Goal: Information Seeking & Learning: Learn about a topic

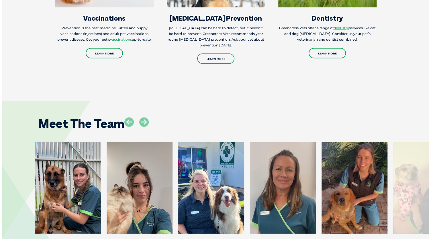
scroll to position [745, 0]
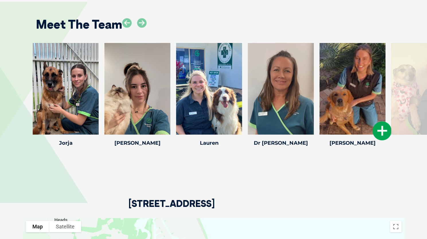
click at [380, 134] on icon at bounding box center [381, 130] width 19 height 19
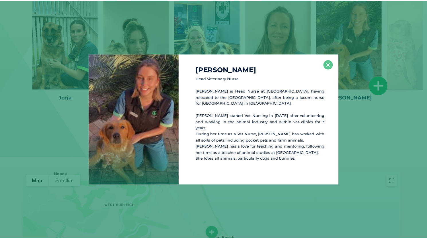
scroll to position [792, 0]
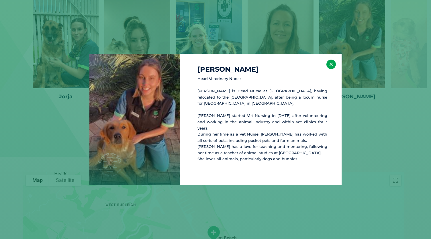
click at [330, 69] on button "×" at bounding box center [330, 64] width 9 height 9
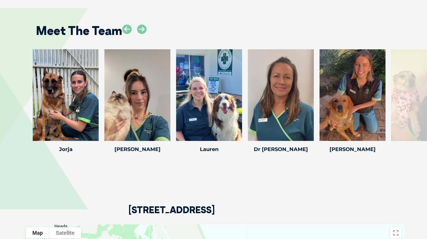
scroll to position [739, 0]
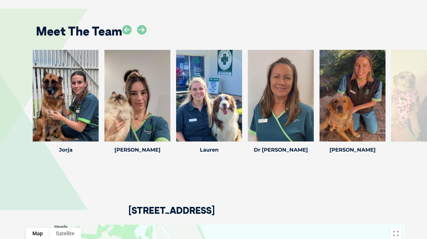
click at [415, 109] on div at bounding box center [424, 96] width 66 height 92
click at [143, 28] on icon at bounding box center [141, 29] width 9 height 9
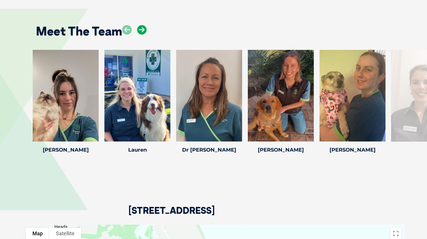
click at [143, 28] on icon at bounding box center [141, 29] width 9 height 9
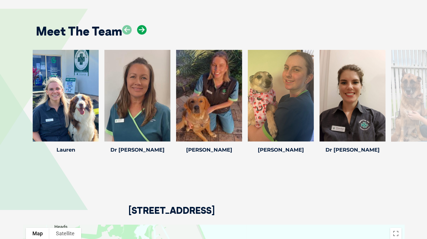
click at [143, 28] on icon at bounding box center [141, 29] width 9 height 9
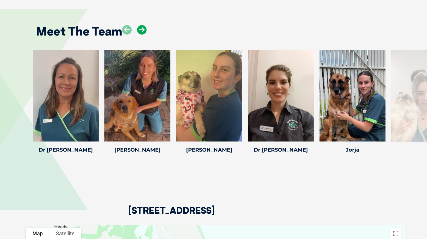
click at [143, 28] on icon at bounding box center [141, 29] width 9 height 9
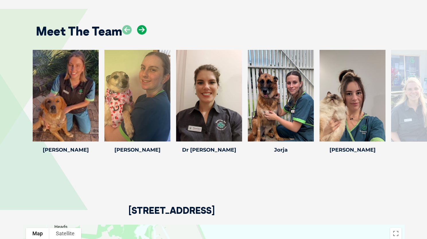
click at [143, 28] on icon at bounding box center [141, 29] width 9 height 9
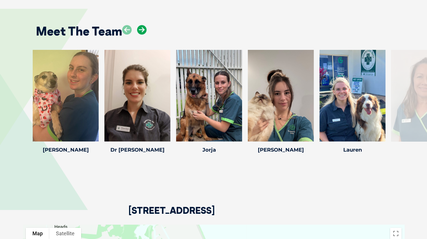
click at [143, 28] on icon at bounding box center [141, 29] width 9 height 9
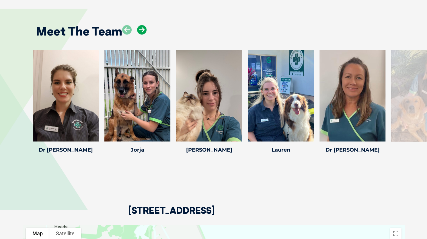
click at [143, 28] on icon at bounding box center [141, 29] width 9 height 9
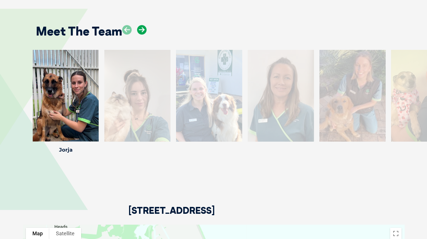
click at [143, 28] on icon at bounding box center [141, 29] width 9 height 9
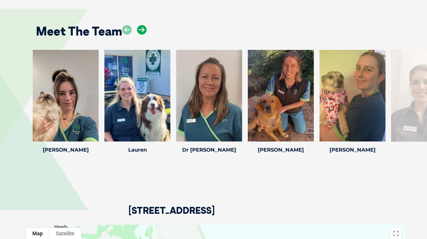
click at [143, 28] on icon at bounding box center [141, 29] width 9 height 9
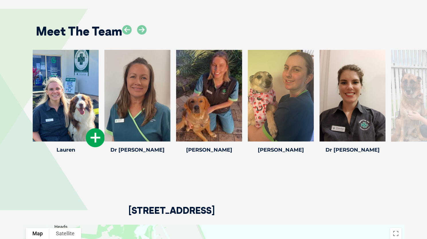
click at [58, 83] on div at bounding box center [66, 96] width 66 height 92
click at [98, 141] on icon at bounding box center [95, 137] width 19 height 19
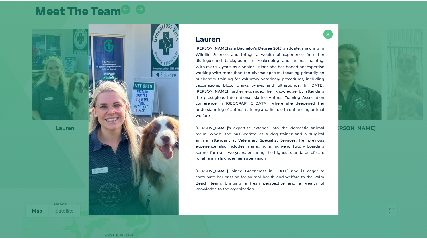
scroll to position [760, 0]
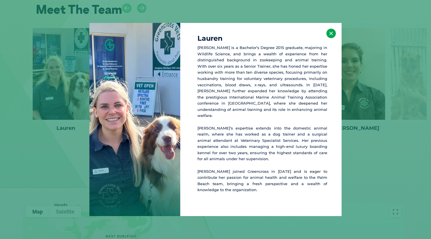
click at [328, 35] on button "×" at bounding box center [330, 33] width 9 height 9
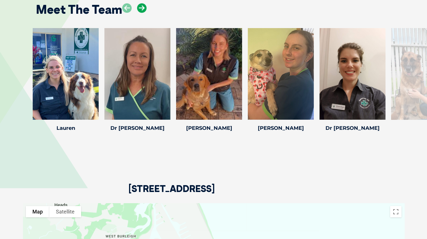
click at [142, 10] on icon at bounding box center [141, 7] width 9 height 9
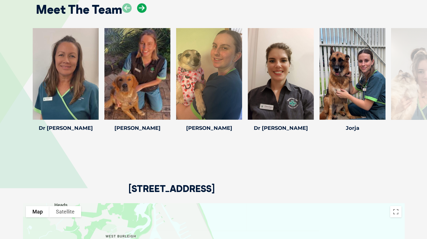
click at [142, 10] on icon at bounding box center [141, 7] width 9 height 9
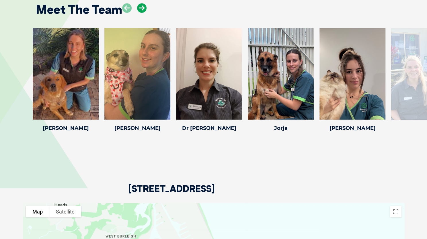
click at [142, 10] on icon at bounding box center [141, 7] width 9 height 9
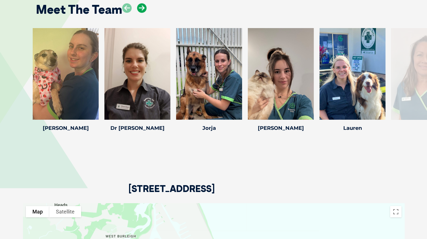
click at [142, 10] on icon at bounding box center [141, 7] width 9 height 9
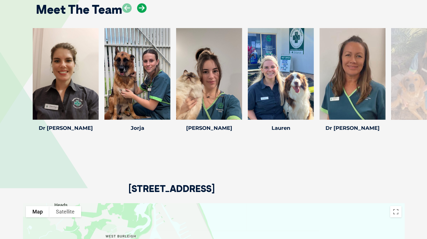
click at [142, 10] on icon at bounding box center [141, 7] width 9 height 9
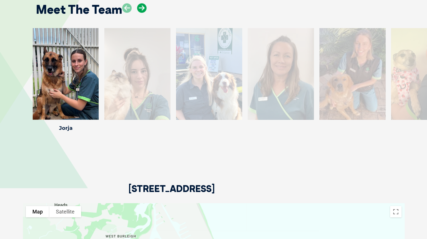
click at [142, 10] on icon at bounding box center [141, 7] width 9 height 9
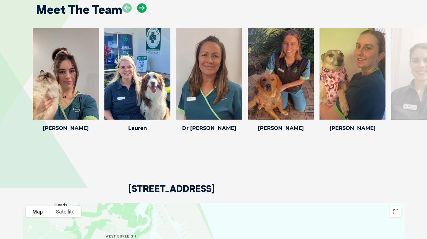
click at [142, 10] on icon at bounding box center [141, 7] width 9 height 9
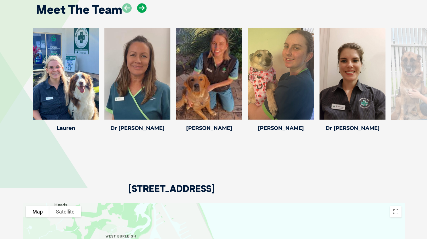
click at [142, 10] on icon at bounding box center [141, 7] width 9 height 9
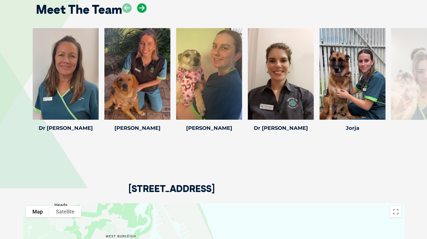
click at [142, 10] on icon at bounding box center [141, 7] width 9 height 9
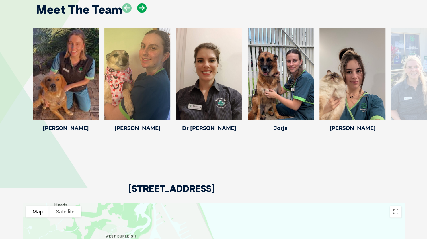
click at [142, 10] on icon at bounding box center [141, 7] width 9 height 9
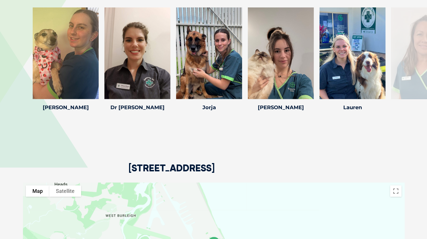
scroll to position [781, 0]
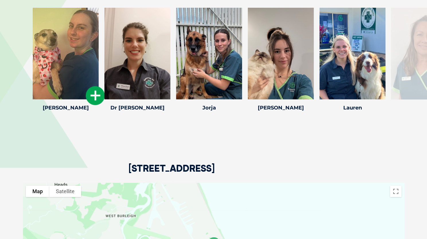
click at [72, 91] on div at bounding box center [66, 54] width 66 height 92
click at [94, 92] on icon at bounding box center [95, 95] width 19 height 19
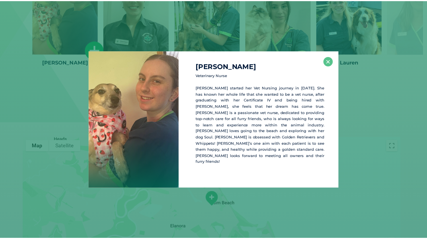
scroll to position [827, 0]
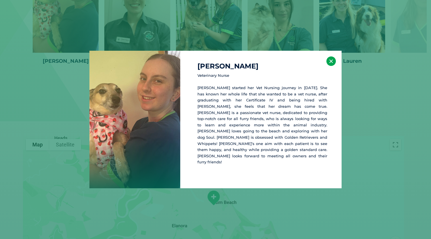
click at [329, 66] on button "×" at bounding box center [330, 60] width 9 height 9
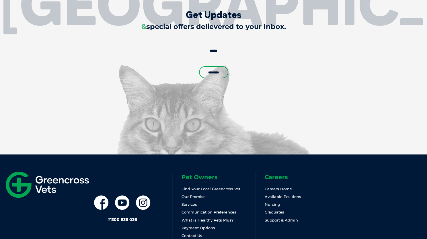
scroll to position [1259, 0]
